Goal: Transaction & Acquisition: Purchase product/service

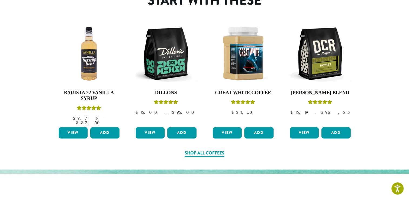
scroll to position [271, 0]
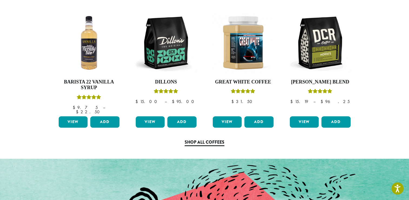
click at [214, 139] on link "Shop All Coffees" at bounding box center [205, 142] width 40 height 7
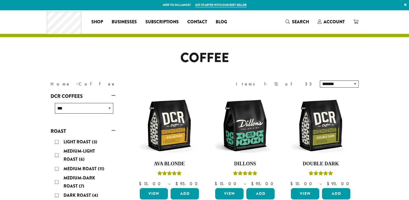
click at [214, 138] on img at bounding box center [245, 125] width 62 height 62
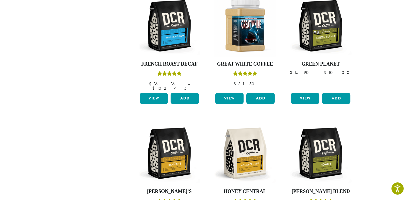
scroll to position [493, 0]
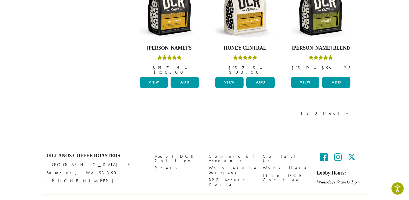
click at [312, 110] on link "2" at bounding box center [309, 113] width 7 height 6
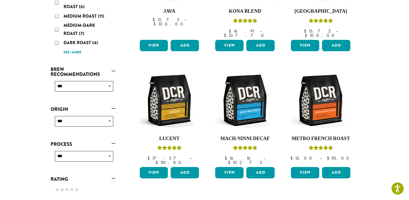
scroll to position [143, 0]
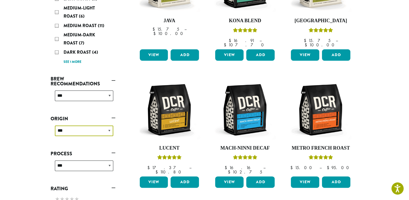
click at [107, 135] on select "**********" at bounding box center [84, 130] width 58 height 11
select select "*****"
click at [55, 125] on select "**********" at bounding box center [84, 130] width 58 height 11
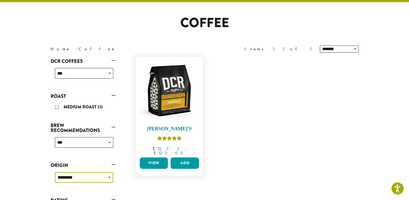
scroll to position [33, 0]
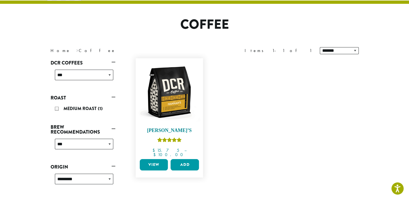
click at [189, 91] on img at bounding box center [169, 92] width 62 height 62
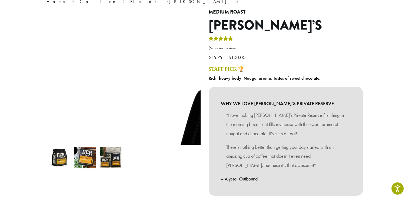
scroll to position [119, 0]
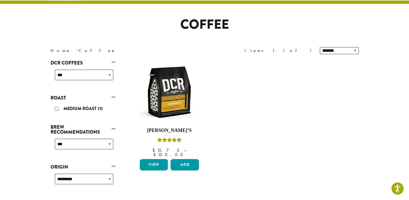
scroll to position [141, 0]
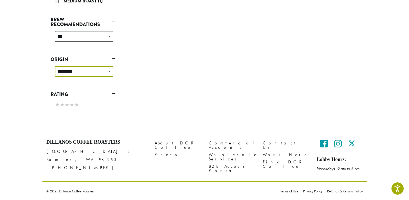
click at [80, 71] on select "**********" at bounding box center [84, 71] width 58 height 11
select select
click at [55, 66] on select "**********" at bounding box center [84, 71] width 58 height 11
click at [73, 38] on div "**********" at bounding box center [83, 38] width 65 height 19
click at [101, 37] on div "**********" at bounding box center [83, 38] width 65 height 19
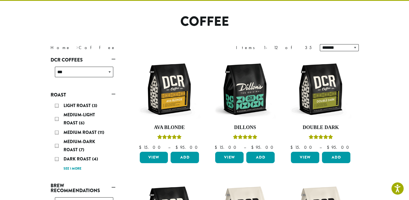
scroll to position [33, 0]
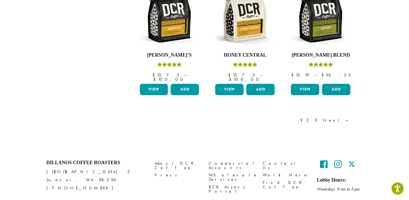
scroll to position [493, 0]
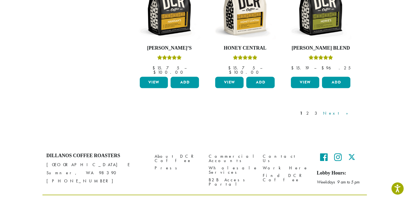
click at [348, 110] on link "Next »" at bounding box center [337, 113] width 31 height 6
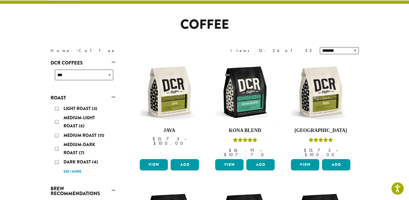
scroll to position [208, 0]
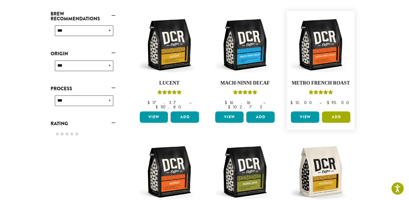
click at [340, 111] on button "Add" at bounding box center [336, 116] width 28 height 11
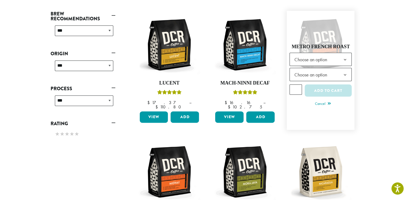
click at [336, 53] on span "Choose an option" at bounding box center [321, 59] width 62 height 13
click at [335, 68] on span "Choose an option" at bounding box center [321, 74] width 62 height 13
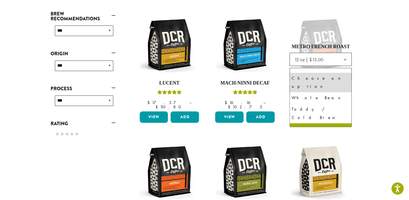
select select "*********"
select select "**********"
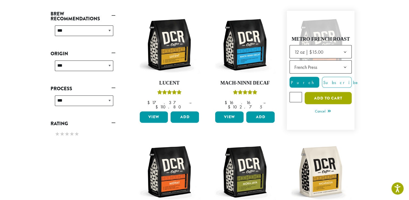
click at [336, 92] on button "Add to cart" at bounding box center [328, 98] width 47 height 12
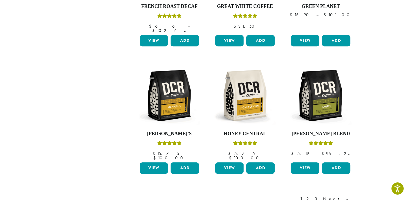
scroll to position [455, 0]
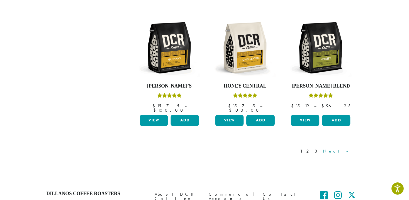
click at [347, 148] on link "Next »" at bounding box center [337, 151] width 31 height 6
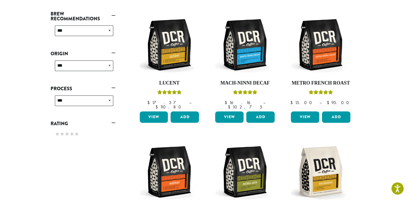
scroll to position [383, 0]
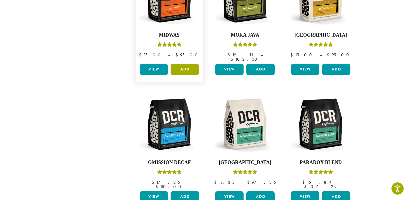
click at [179, 64] on button "Add" at bounding box center [185, 69] width 28 height 11
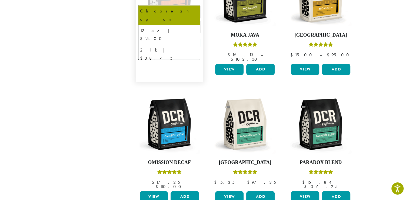
click at [173, 6] on span "Choose an option" at bounding box center [161, 11] width 40 height 11
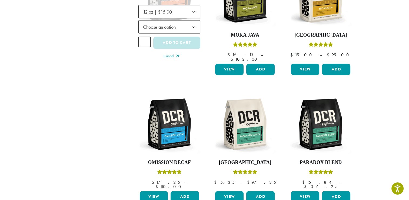
scroll to position [376, 0]
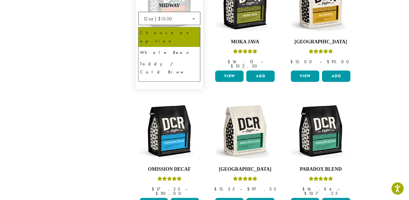
click at [166, 28] on span "Choose an option" at bounding box center [161, 33] width 40 height 11
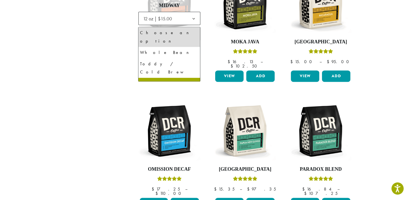
select select "*********"
select select "**********"
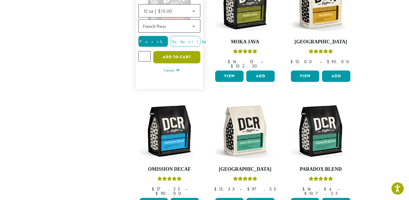
click at [181, 51] on button "Add to cart" at bounding box center [176, 57] width 47 height 12
click at [179, 51] on button "Add to cart" at bounding box center [176, 57] width 47 height 12
click at [170, 51] on button "Add to cart" at bounding box center [176, 57] width 47 height 12
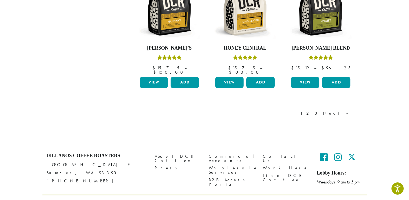
scroll to position [318, 0]
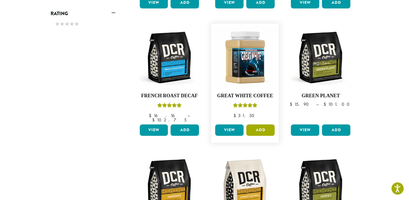
click at [258, 124] on button "Add" at bounding box center [261, 129] width 28 height 11
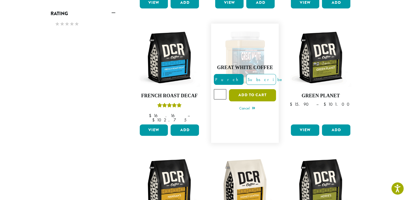
click at [259, 90] on button "Add to cart" at bounding box center [252, 95] width 47 height 12
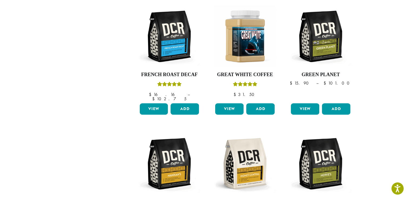
scroll to position [521, 0]
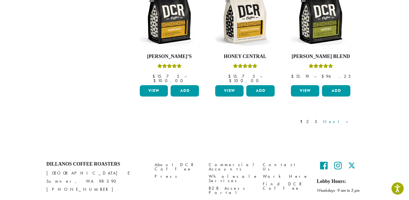
click at [348, 118] on link "Next »" at bounding box center [337, 121] width 31 height 6
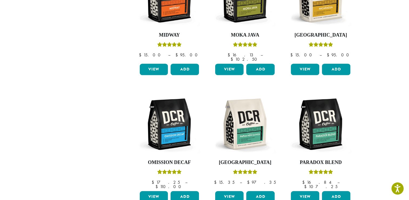
scroll to position [493, 0]
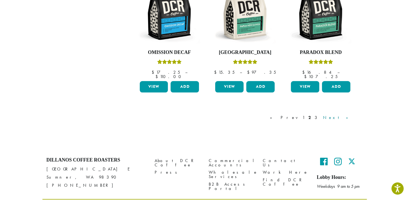
click at [351, 114] on link "Next »" at bounding box center [337, 117] width 31 height 6
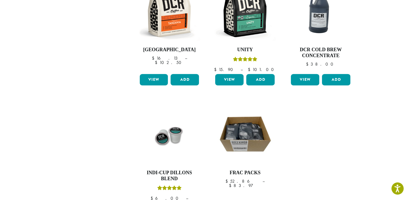
scroll to position [383, 0]
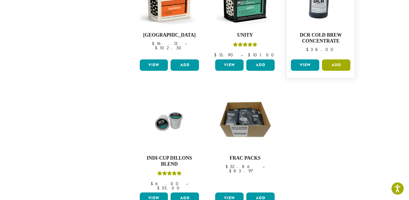
click at [335, 59] on button "Add" at bounding box center [336, 64] width 28 height 11
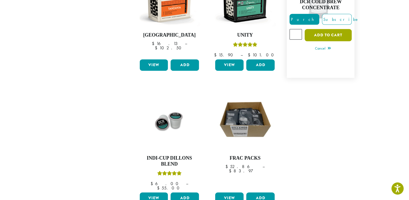
click at [338, 29] on button "Add to cart" at bounding box center [328, 35] width 47 height 12
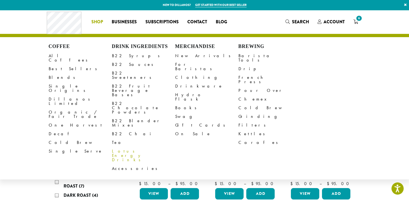
click at [132, 147] on link "Lotus Energy Drinks" at bounding box center [143, 155] width 63 height 17
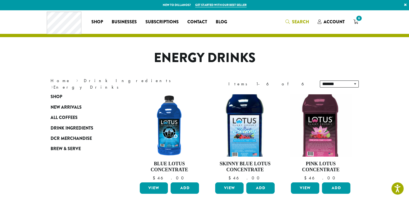
click at [300, 21] on span "Search" at bounding box center [300, 22] width 17 height 6
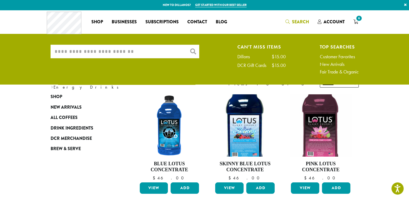
click at [153, 54] on input "What are you searching for?" at bounding box center [125, 52] width 149 height 14
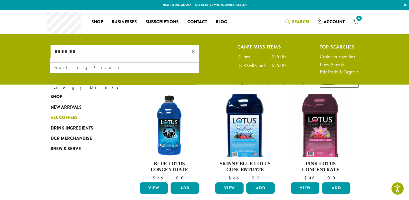
type input "*******"
click at [70, 118] on span "All Coffees" at bounding box center [64, 117] width 27 height 7
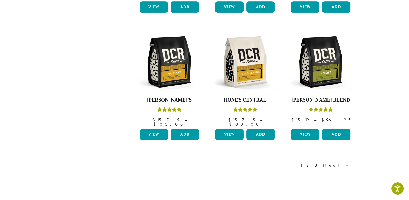
scroll to position [448, 0]
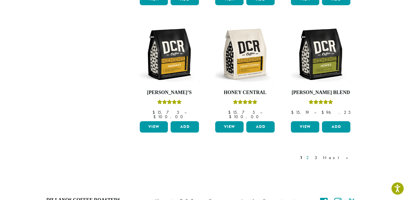
click at [312, 154] on link "2" at bounding box center [309, 157] width 7 height 6
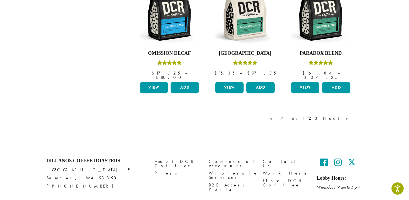
scroll to position [493, 0]
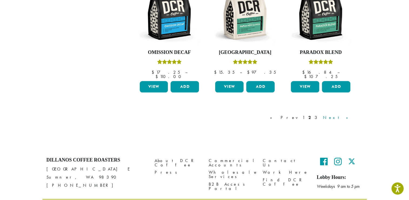
click at [343, 114] on link "Next »" at bounding box center [337, 117] width 31 height 6
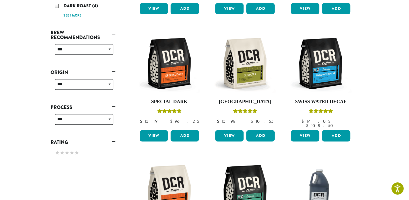
scroll to position [208, 0]
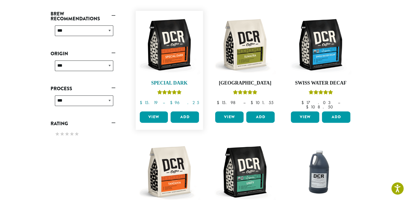
click at [172, 80] on h4 "Special Dark" at bounding box center [170, 83] width 62 height 6
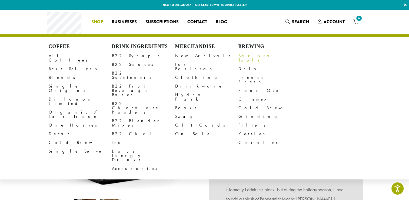
click at [257, 56] on link "Barista Tools" at bounding box center [270, 57] width 63 height 13
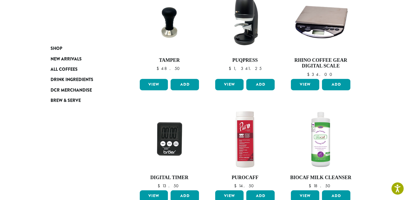
scroll to position [476, 0]
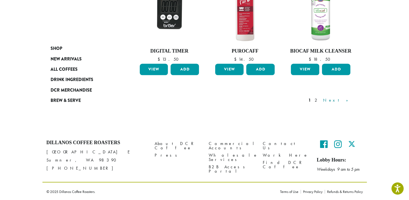
click at [345, 97] on link "Next »" at bounding box center [337, 100] width 31 height 6
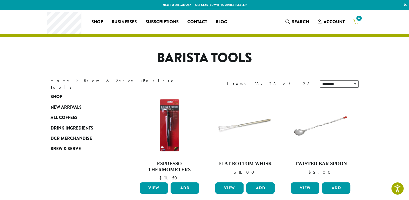
click at [358, 23] on icon "6" at bounding box center [356, 21] width 5 height 4
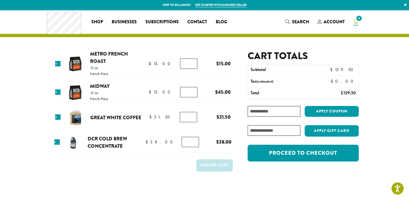
click at [190, 94] on input "*" at bounding box center [188, 92] width 17 height 10
type input "*"
click at [162, 195] on div "Product Price Quantity Subtotal × Metro French Roast 12 oz French Press $ 15.00…" at bounding box center [204, 103] width 325 height 186
click at [209, 168] on button "Update cart" at bounding box center [214, 165] width 37 height 12
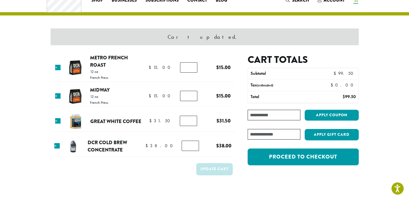
scroll to position [23, 0]
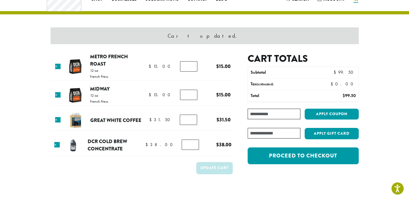
click at [250, 183] on div "Cart totals Subtotal $ 99.50 Tax (estimated) $ 0.00 Total $ 99.50 Coupon: Apply…" at bounding box center [297, 119] width 123 height 133
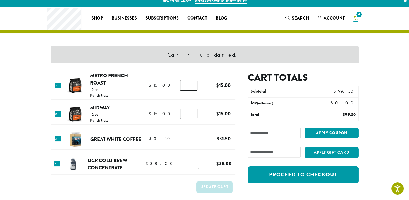
scroll to position [0, 0]
